Goal: Obtain resource: Obtain resource

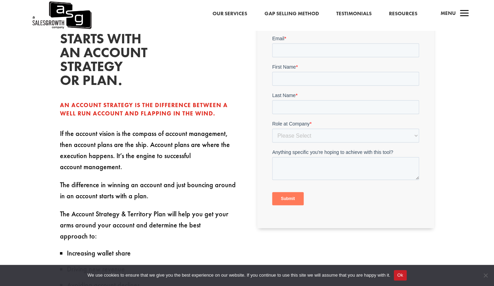
scroll to position [182, 0]
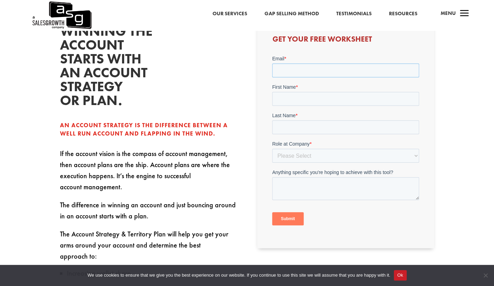
click at [310, 67] on input "Email *" at bounding box center [345, 70] width 147 height 14
type input "[EMAIL_ADDRESS][DOMAIN_NAME]"
type input "[PERSON_NAME]"
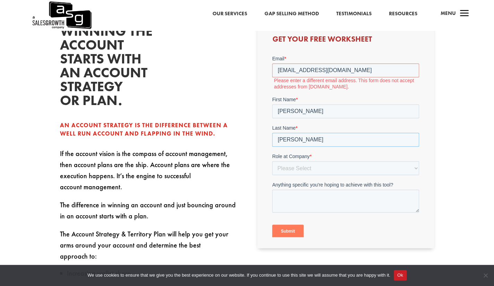
click at [301, 124] on form "Email * [EMAIL_ADDRESS][DOMAIN_NAME] Please enter a different email address. Th…" at bounding box center [345, 149] width 147 height 189
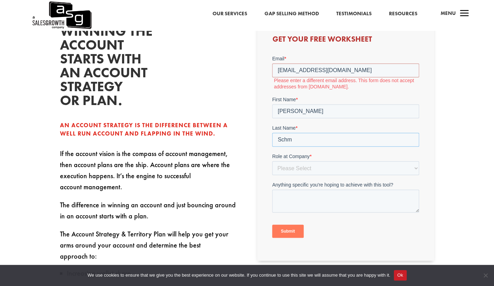
type input "Schm"
click at [299, 111] on input "[PERSON_NAME]" at bounding box center [345, 111] width 147 height 14
type input "[PERSON_NAME]"
click at [293, 167] on select "Please Select C-Level (CRO, CSO, etc) Senior Leadership (VP of Sales, VP of Ena…" at bounding box center [345, 168] width 147 height 14
select select "Individual Contributor (AE, SDR, CSM, etc)"
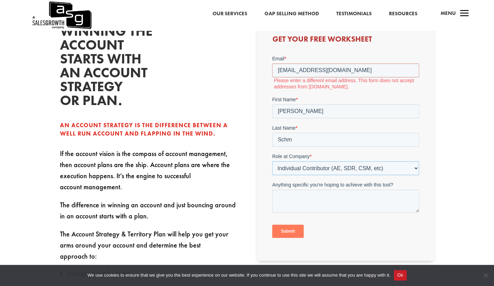
click at [272, 161] on select "Please Select C-Level (CRO, CSO, etc) Senior Leadership (VP of Sales, VP of Ena…" at bounding box center [345, 168] width 147 height 14
click at [298, 209] on textarea "Anything specific you're hoping to achieve with this tool?" at bounding box center [345, 201] width 147 height 23
click at [290, 227] on input "Submit" at bounding box center [288, 231] width 32 height 13
click at [375, 71] on input "[EMAIL_ADDRESS][DOMAIN_NAME]" at bounding box center [345, 70] width 147 height 14
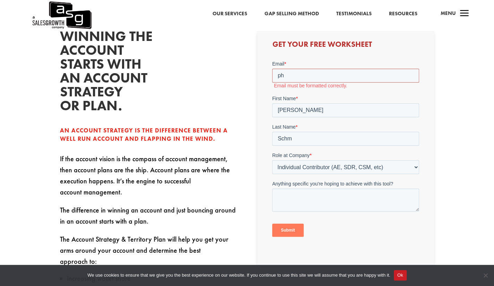
scroll to position [177, 0]
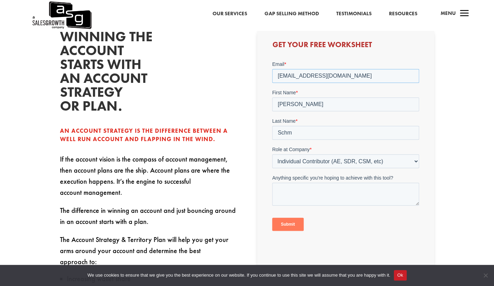
click at [272, 218] on input "Submit" at bounding box center [288, 224] width 32 height 13
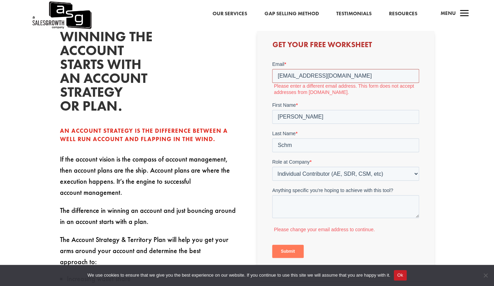
click at [354, 78] on input "[EMAIL_ADDRESS][DOMAIN_NAME]" at bounding box center [345, 76] width 147 height 14
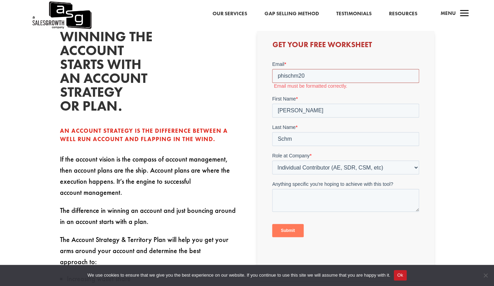
type input "[EMAIL_ADDRESS][DOMAIN_NAME]"
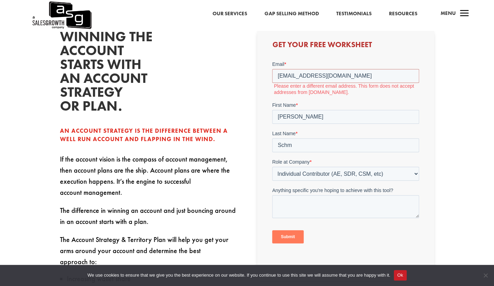
click at [289, 235] on input "Submit" at bounding box center [288, 236] width 32 height 13
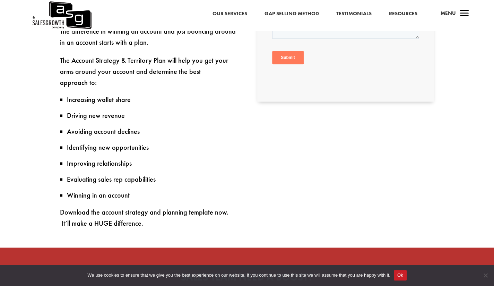
scroll to position [356, 0]
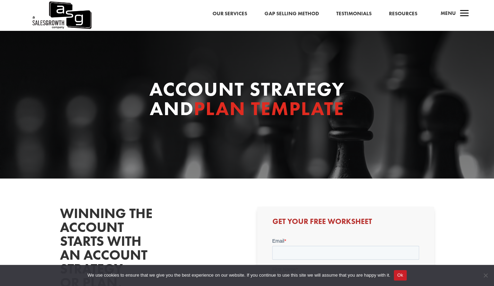
scroll to position [147, 0]
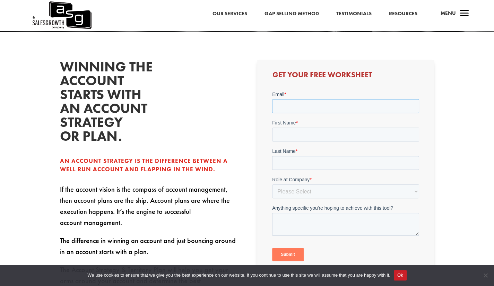
click at [341, 107] on input "Email *" at bounding box center [345, 106] width 147 height 14
type input "[EMAIL_ADDRESS][DOMAIN_NAME]"
type input "[PERSON_NAME]"
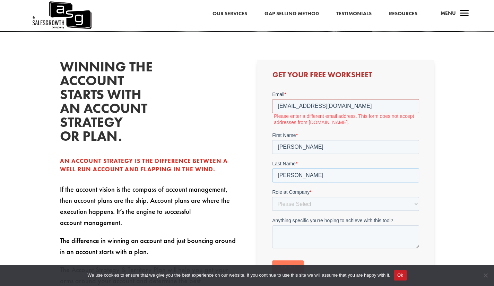
click at [320, 159] on form "Email * [EMAIL_ADDRESS][DOMAIN_NAME] Please enter a different email address. Th…" at bounding box center [345, 185] width 147 height 189
type input "[PERSON_NAME]"
click at [289, 201] on select "Please Select C-Level (CRO, CSO, etc) Senior Leadership (VP of Sales, VP of Ena…" at bounding box center [345, 204] width 147 height 14
select select "Individual Contributor (AE, SDR, CSM, etc)"
click at [272, 197] on select "Please Select C-Level (CRO, CSO, etc) Senior Leadership (VP of Sales, VP of Ena…" at bounding box center [345, 204] width 147 height 14
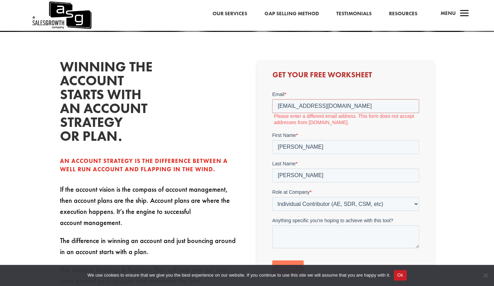
click at [292, 261] on input "Submit" at bounding box center [288, 266] width 32 height 13
click at [335, 119] on label "Please enter a different email address. This form does not accept addresses fro…" at bounding box center [346, 119] width 145 height 12
